Goal: Task Accomplishment & Management: Manage account settings

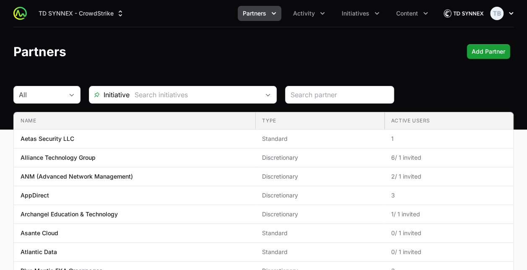
click at [503, 13] on img "button" at bounding box center [496, 13] width 13 height 13
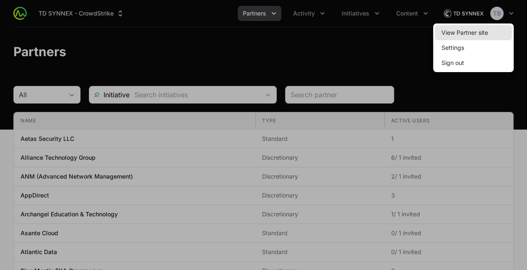
click at [476, 29] on link "View Partner site" at bounding box center [473, 32] width 77 height 15
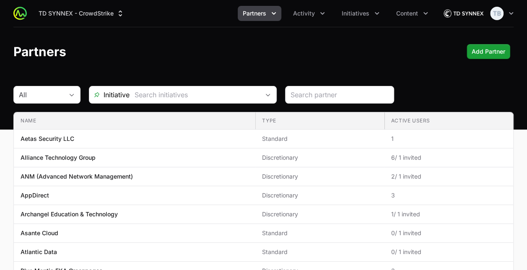
click at [278, 15] on icon "Partners menu" at bounding box center [274, 13] width 8 height 8
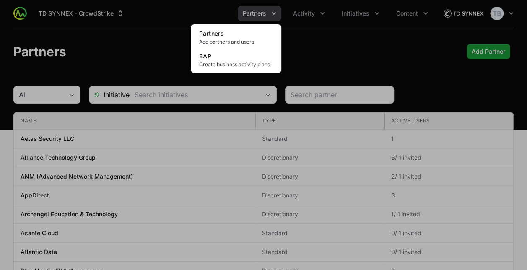
click at [317, 6] on div "Partners menu" at bounding box center [263, 135] width 527 height 270
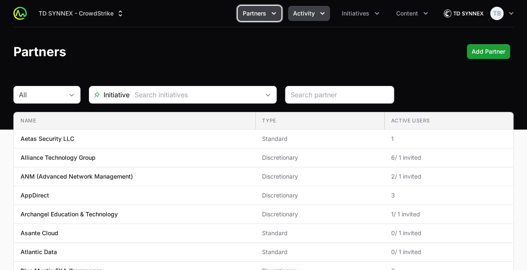
click at [310, 15] on span "Activity" at bounding box center [304, 13] width 22 height 8
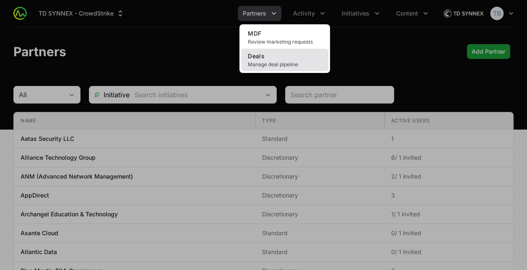
click at [295, 69] on link "Deals Manage deal pipeline" at bounding box center [284, 60] width 87 height 23
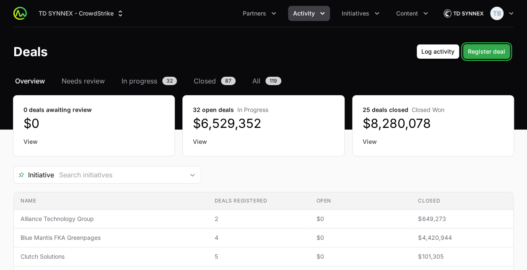
click at [485, 48] on span "Register deal" at bounding box center [486, 52] width 37 height 10
click at [145, 83] on span "In progress" at bounding box center [140, 81] width 36 height 10
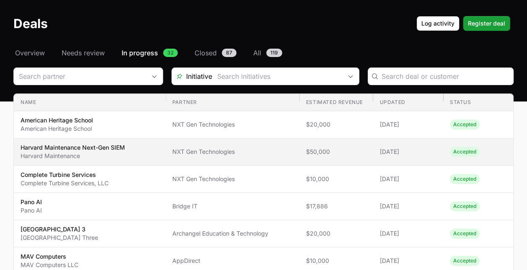
scroll to position [28, 0]
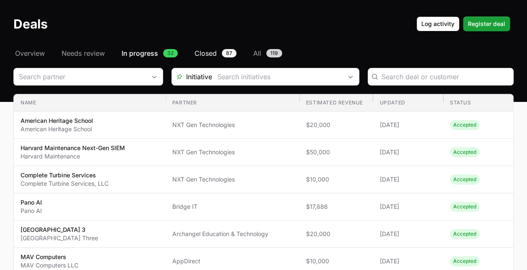
click at [215, 56] on span "Closed" at bounding box center [206, 53] width 22 height 10
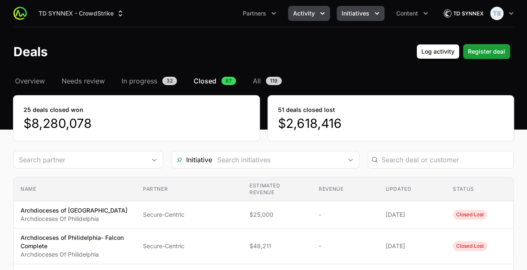
click at [356, 15] on span "Initiatives" at bounding box center [356, 13] width 28 height 8
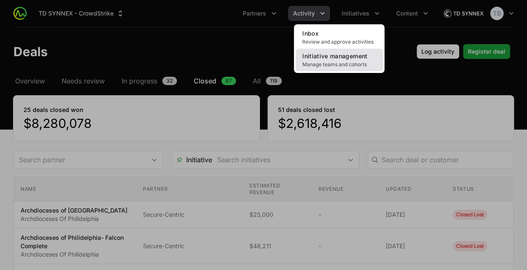
click at [351, 67] on span "Manage teams and cohorts" at bounding box center [339, 64] width 74 height 7
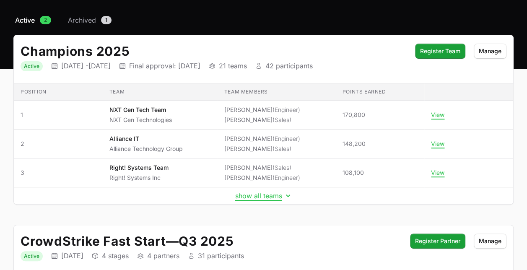
scroll to position [61, 0]
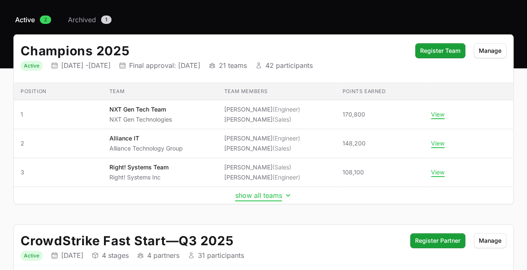
click at [252, 192] on button "show all teams" at bounding box center [263, 195] width 57 height 8
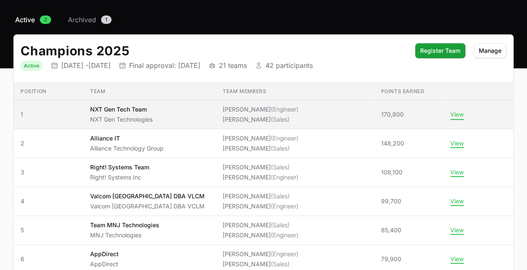
click at [450, 114] on button "View" at bounding box center [456, 115] width 13 height 8
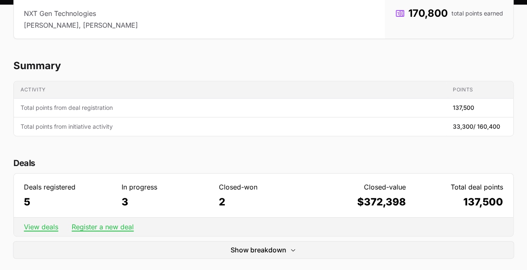
scroll to position [129, 0]
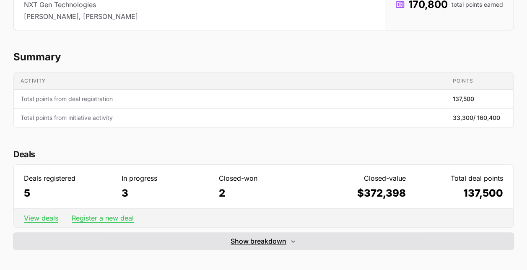
click at [287, 236] on button "Show breakdown Hide breakdown" at bounding box center [263, 241] width 500 height 17
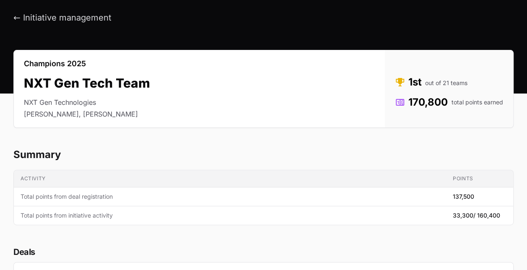
scroll to position [0, 0]
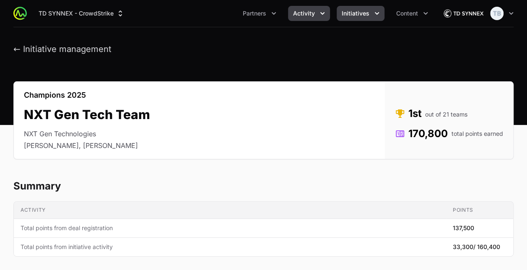
click at [304, 13] on span "Activity" at bounding box center [304, 13] width 22 height 8
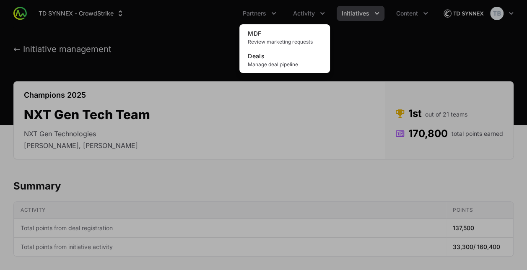
click at [245, 14] on div "Activity menu" at bounding box center [263, 135] width 527 height 270
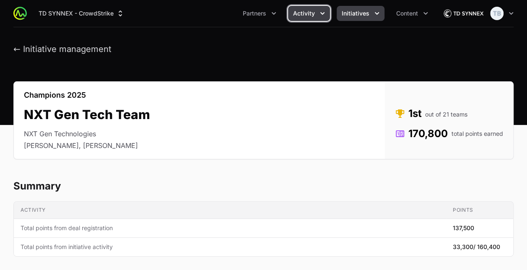
click at [319, 11] on icon "Activity menu" at bounding box center [322, 13] width 8 height 8
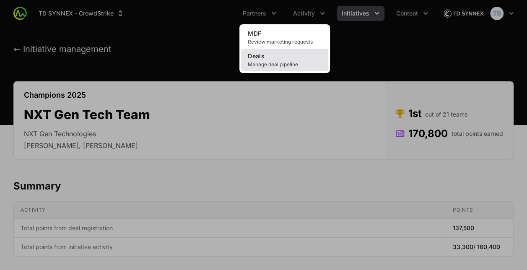
click at [306, 63] on span "Manage deal pipeline" at bounding box center [285, 64] width 74 height 7
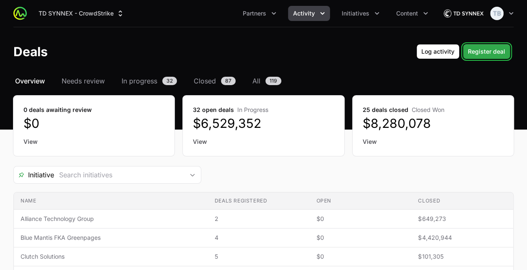
click at [491, 52] on span "Register deal" at bounding box center [486, 52] width 37 height 10
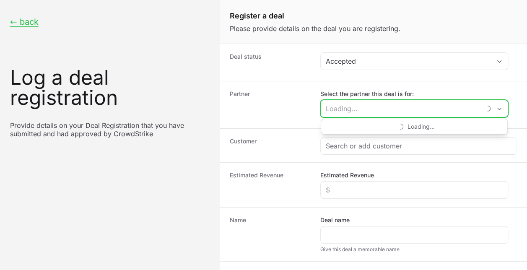
click at [368, 105] on input "Select the partner this deal is for:" at bounding box center [401, 108] width 160 height 17
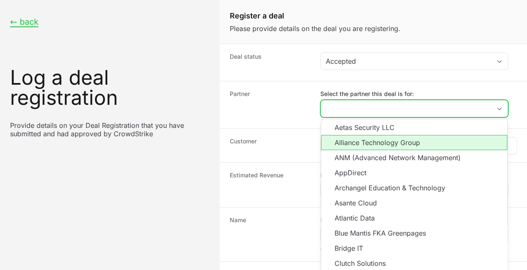
click at [365, 142] on li "Alliance Technology Group" at bounding box center [414, 142] width 186 height 15
type input "Alliance Technology Group"
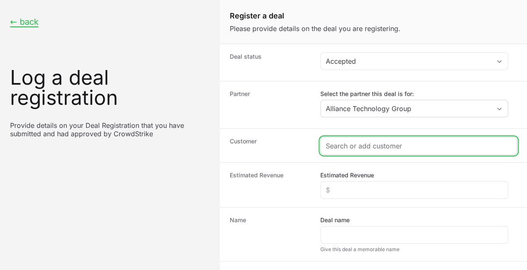
click at [366, 146] on input "Create activity form" at bounding box center [419, 146] width 186 height 10
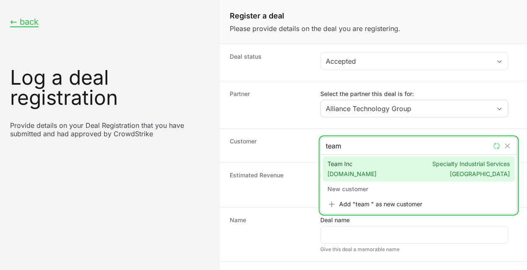
type input "team 1"
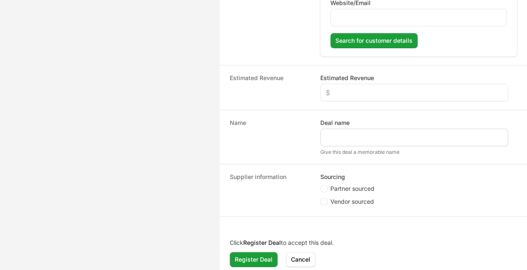
scroll to position [181, 0]
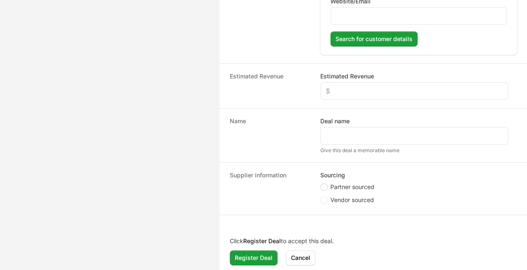
click at [324, 185] on circle "Create activity form" at bounding box center [323, 186] width 3 height 3
click at [321, 184] on input "Partner sourced" at bounding box center [320, 183] width 1 height 1
radio input "true"
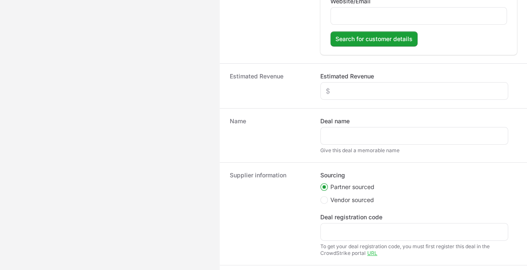
scroll to position [231, 0]
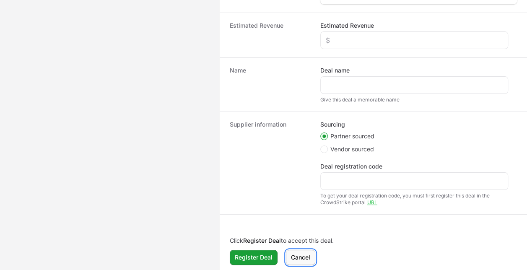
click at [301, 253] on span "Cancel" at bounding box center [300, 257] width 19 height 10
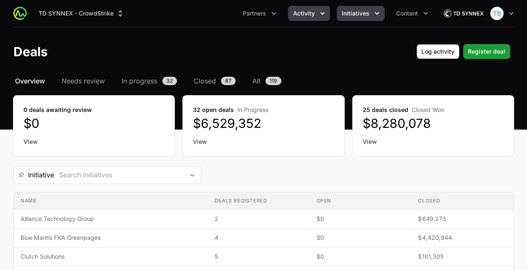
click at [366, 16] on span "Initiatives" at bounding box center [356, 13] width 28 height 8
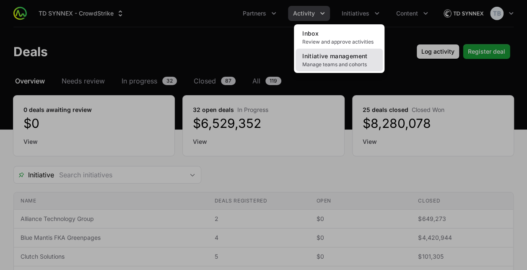
click at [360, 51] on link "Initiative management Manage teams and cohorts" at bounding box center [339, 60] width 87 height 23
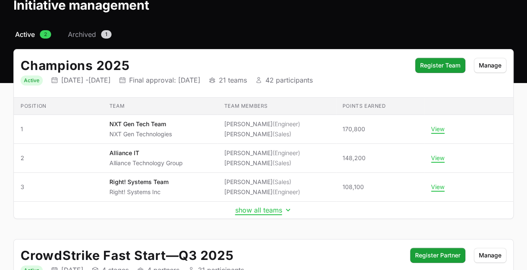
scroll to position [47, 0]
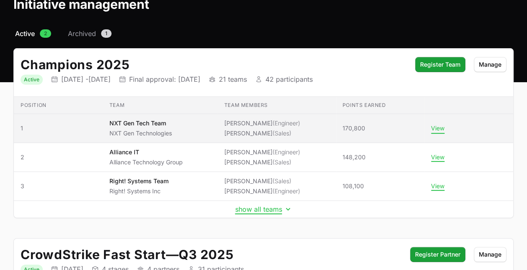
click at [436, 128] on button "View" at bounding box center [437, 129] width 13 height 8
